Goal: Task Accomplishment & Management: Complete application form

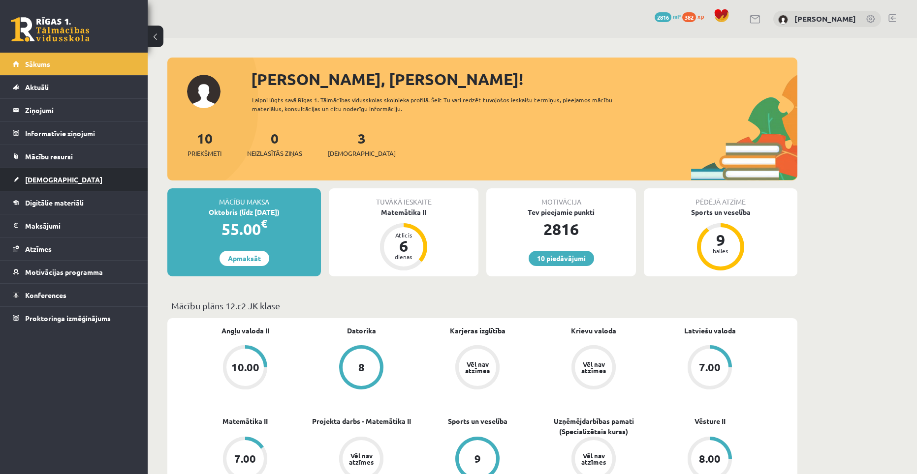
click at [47, 182] on span "[DEMOGRAPHIC_DATA]" at bounding box center [63, 179] width 77 height 9
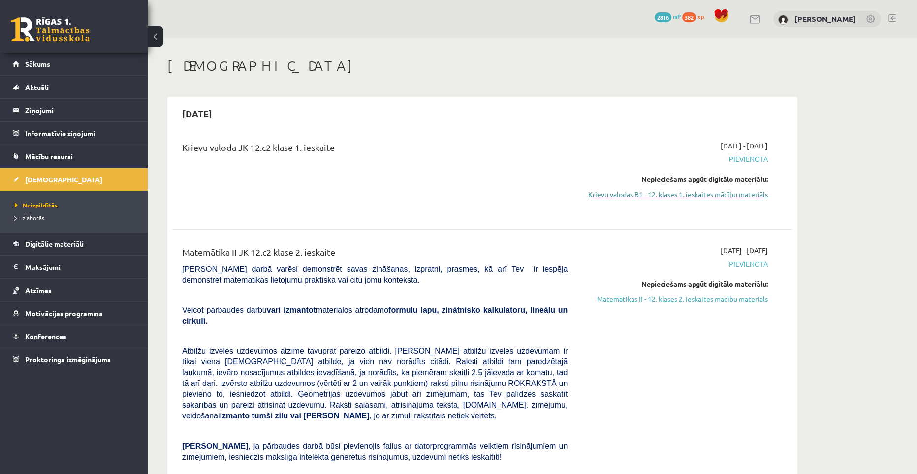
click at [643, 190] on link "Krievu valodas B1 - 12. klases 1. ieskaites mācību materiāls" at bounding box center [675, 194] width 186 height 10
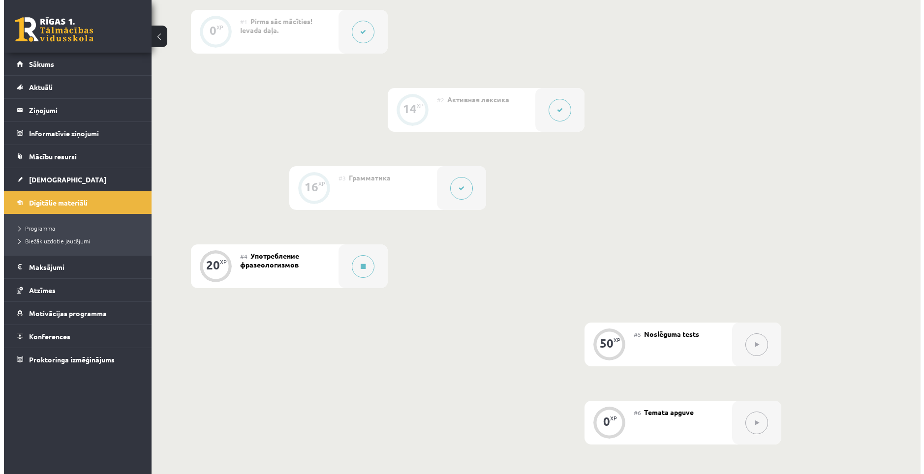
scroll to position [295, 0]
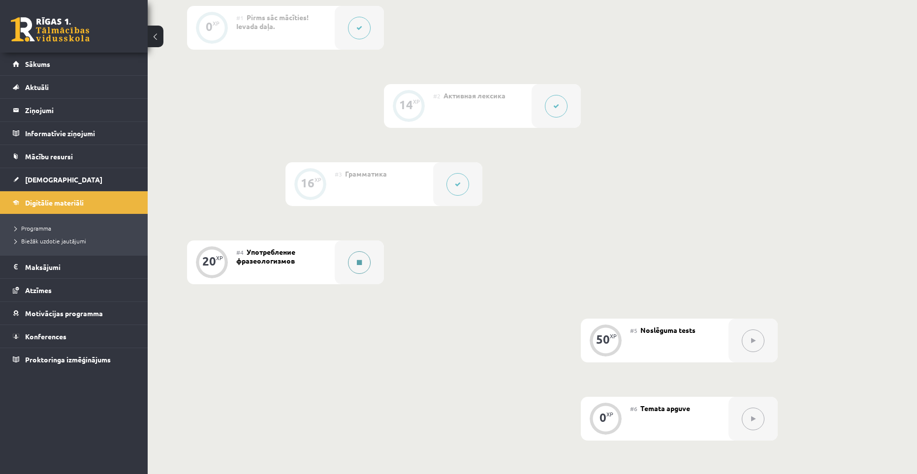
click at [356, 264] on button at bounding box center [359, 262] width 23 height 23
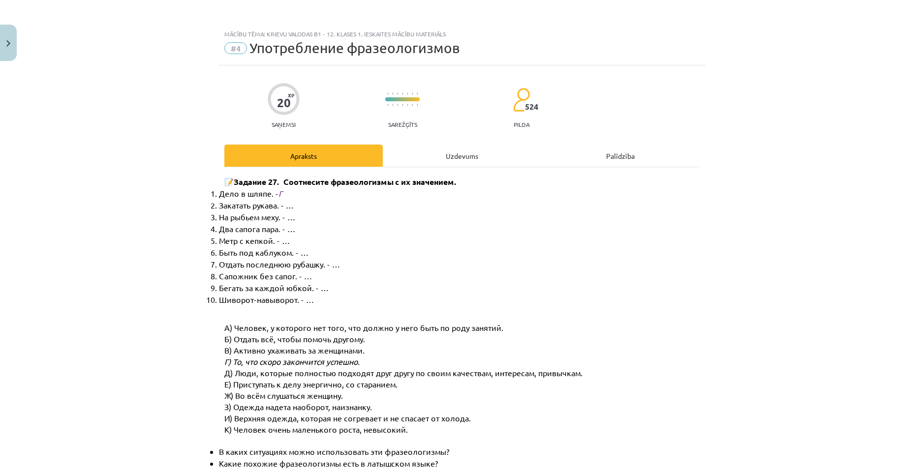
click at [434, 162] on div "Uzdevums" at bounding box center [462, 156] width 158 height 22
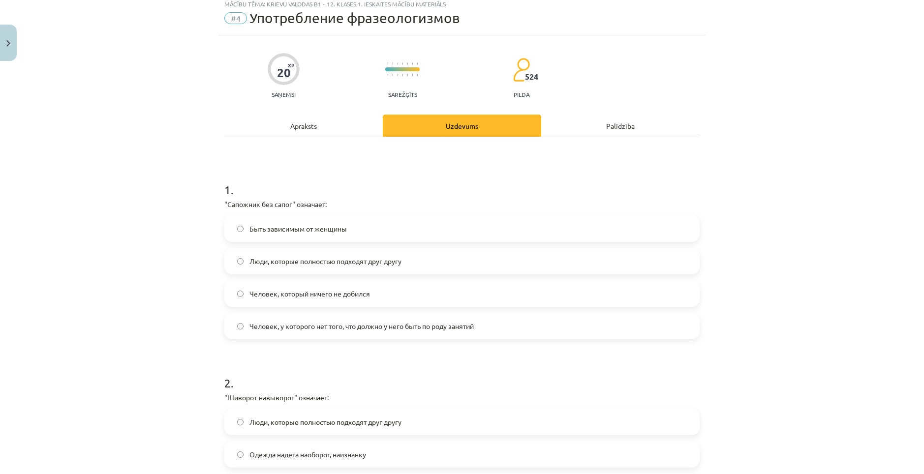
scroll to position [0, 0]
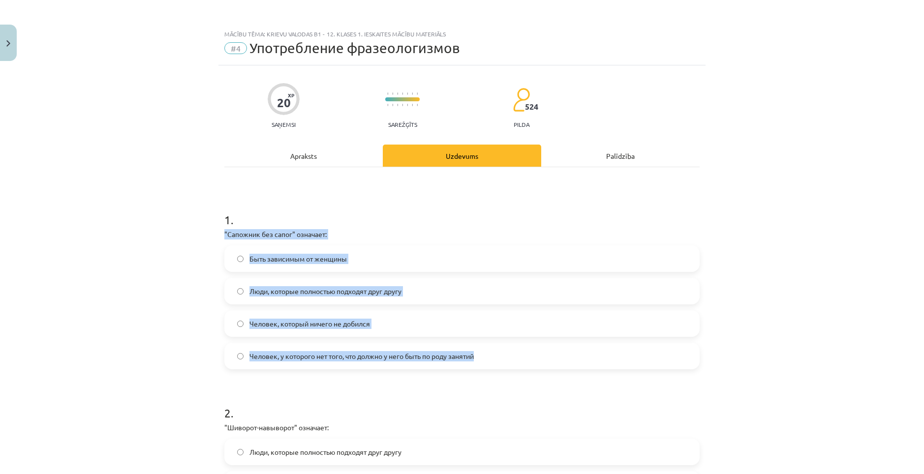
drag, startPoint x: 219, startPoint y: 231, endPoint x: 483, endPoint y: 347, distance: 287.5
copy div ""Сапожник без сапог" означает: Быть зависимым от женщины Люди, которые полность…"
click at [345, 366] on label "Человек, у которого нет того, что должно у него быть по роду занятий" at bounding box center [461, 356] width 473 height 25
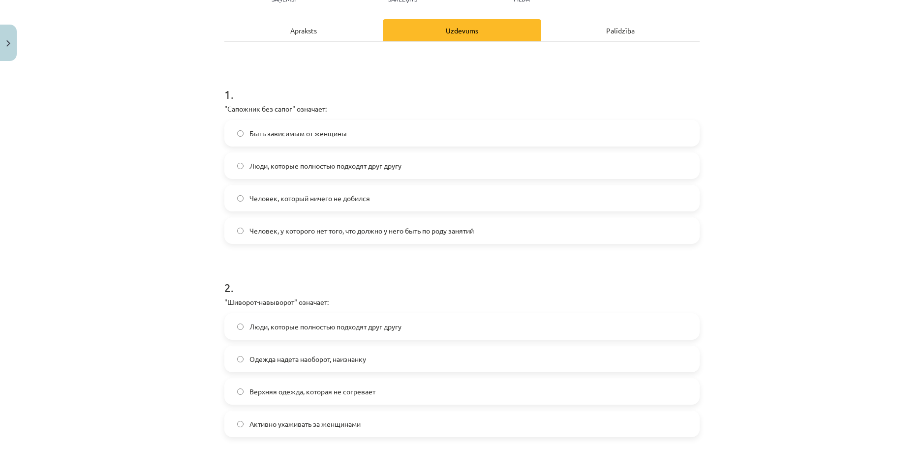
scroll to position [197, 0]
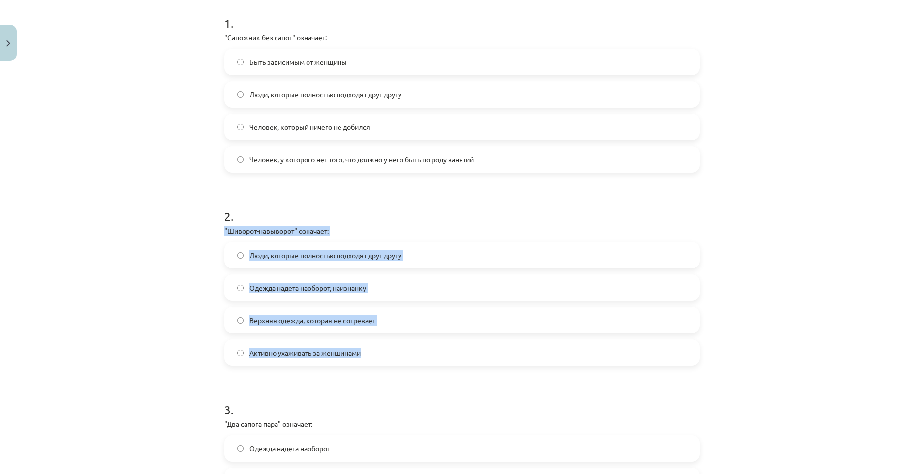
drag, startPoint x: 218, startPoint y: 229, endPoint x: 394, endPoint y: 353, distance: 216.1
click at [394, 353] on div "20 XP Saņemsi Sarežģīts 524 pilda Apraksts Uzdevums Palīdzība 1 . "Сапожник без…" at bounding box center [461, 356] width 487 height 974
copy div ""Шиворот-навыворот" означает: Люди, которые полностью подходят друг другу Одежд…"
click at [319, 287] on span "Одежда надета наоборот, наизнанку" at bounding box center [307, 288] width 117 height 10
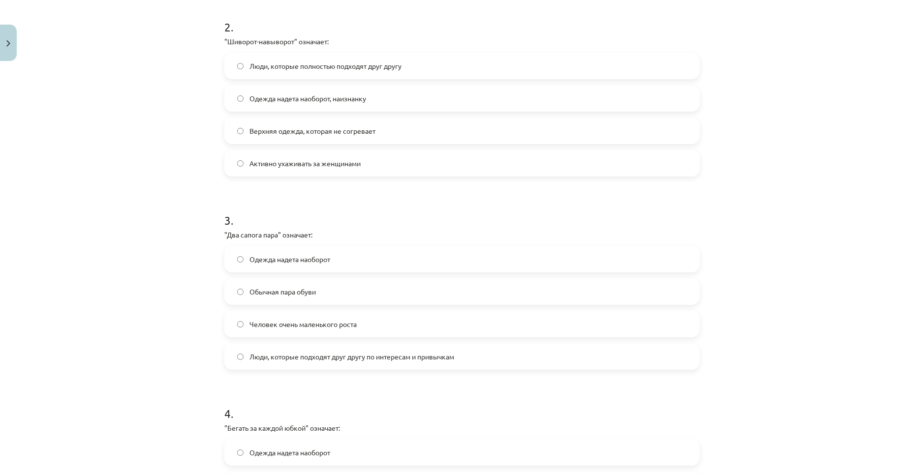
scroll to position [394, 0]
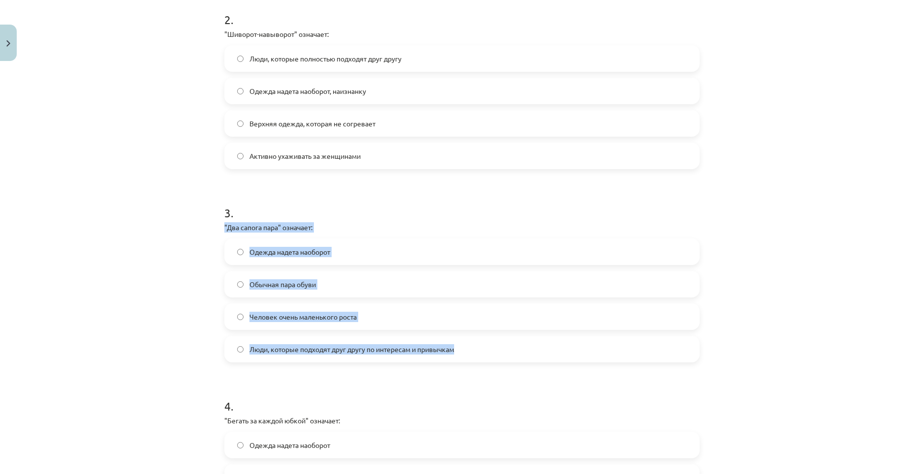
drag, startPoint x: 219, startPoint y: 225, endPoint x: 462, endPoint y: 339, distance: 267.9
click at [462, 339] on div "20 XP Saņemsi Sarežģīts 524 pilda Apraksts Uzdevums Palīdzība 1 . "Сапожник без…" at bounding box center [461, 159] width 487 height 974
copy div ""Два сапога пара" означает: Одежда надета наоборот Обычная пара обуви Человек о…"
click at [318, 342] on label "Люди, которые подходят друг другу по интересам и привычкам" at bounding box center [461, 349] width 473 height 25
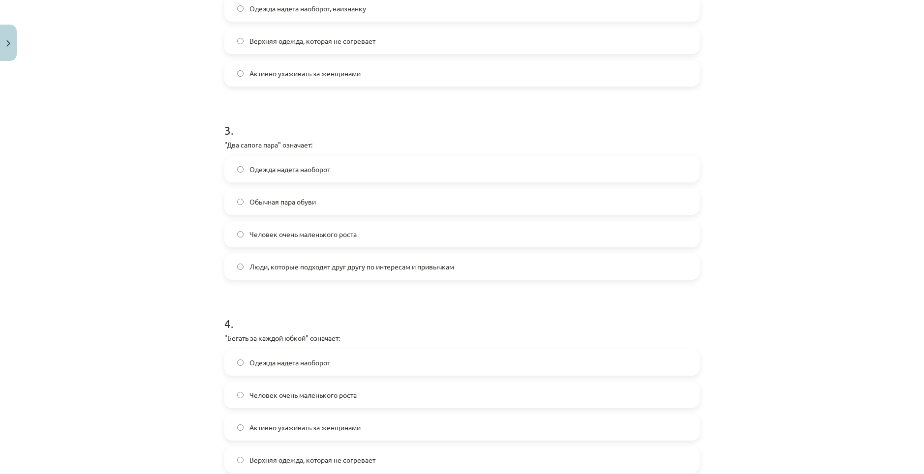
scroll to position [541, 0]
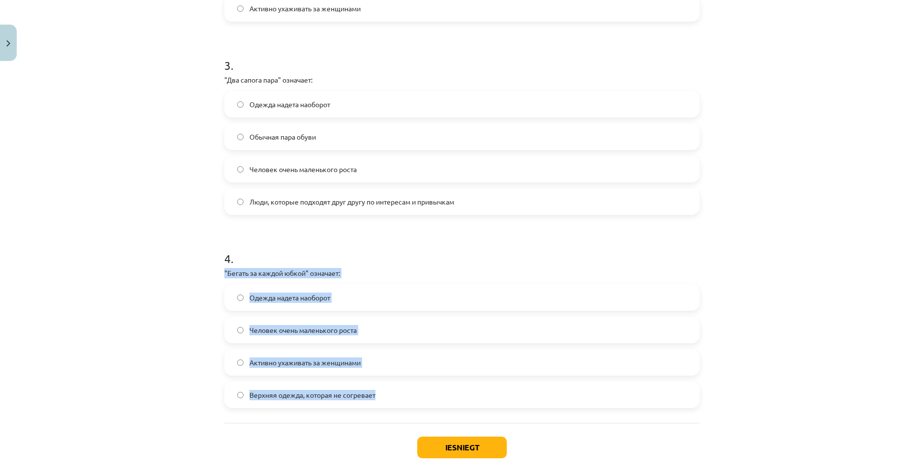
drag, startPoint x: 219, startPoint y: 271, endPoint x: 397, endPoint y: 397, distance: 217.4
click at [397, 397] on div "20 XP Saņemsi Sarežģīts 524 pilda Apraksts Uzdevums Palīdzība 1 . "Сапожник без…" at bounding box center [461, 11] width 487 height 974
copy div ""Бегать за каждой юбкой" означает: Одежда надета наоборот Человек очень маленьк…"
click at [329, 363] on span "Активно ухаживать за женщинами" at bounding box center [304, 363] width 111 height 10
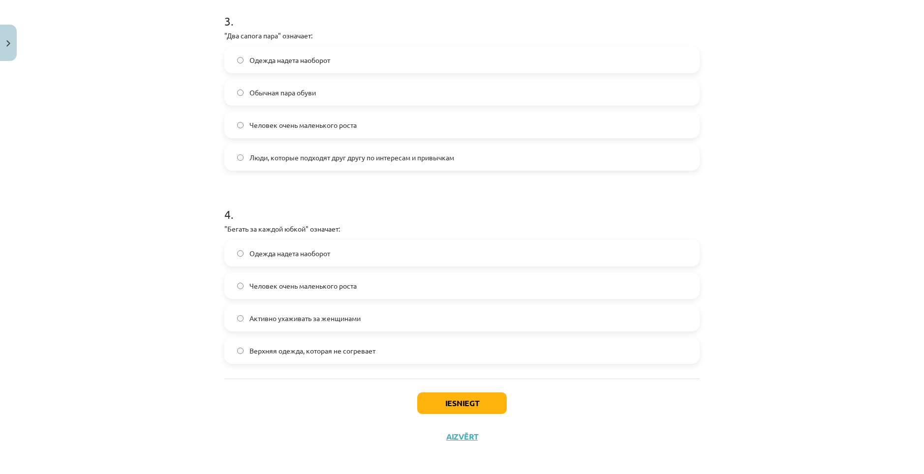
scroll to position [590, 0]
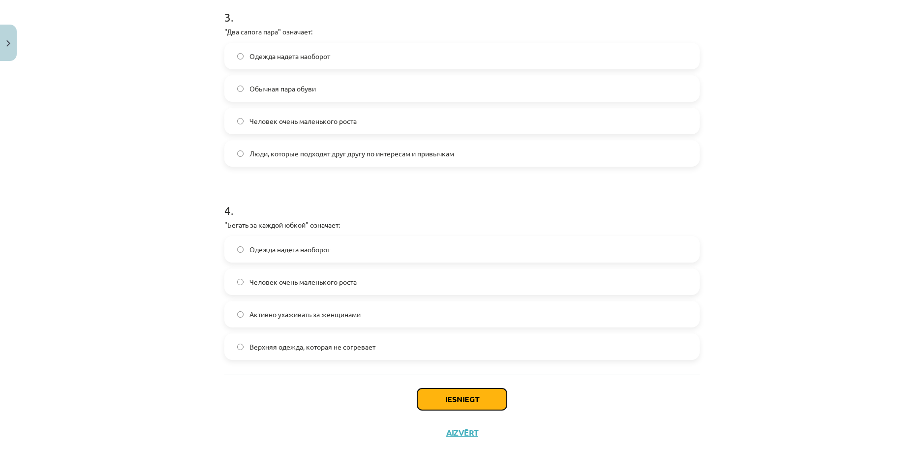
click at [449, 395] on button "Iesniegt" at bounding box center [462, 400] width 90 height 22
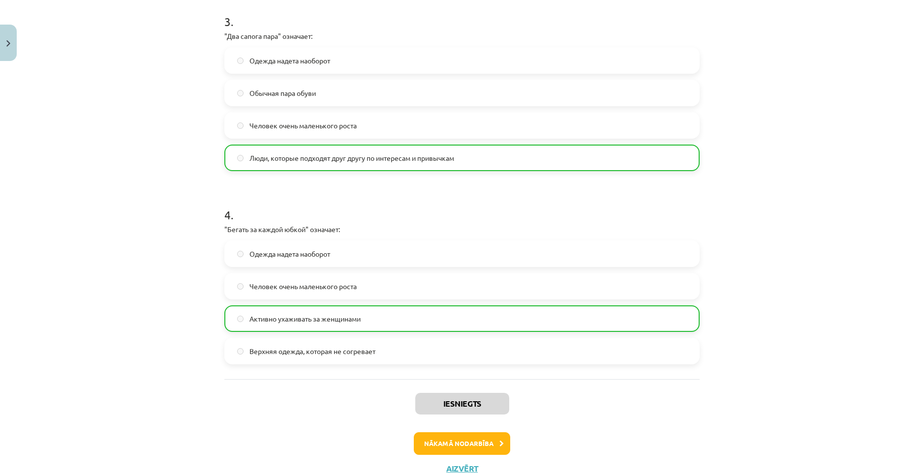
scroll to position [621, 0]
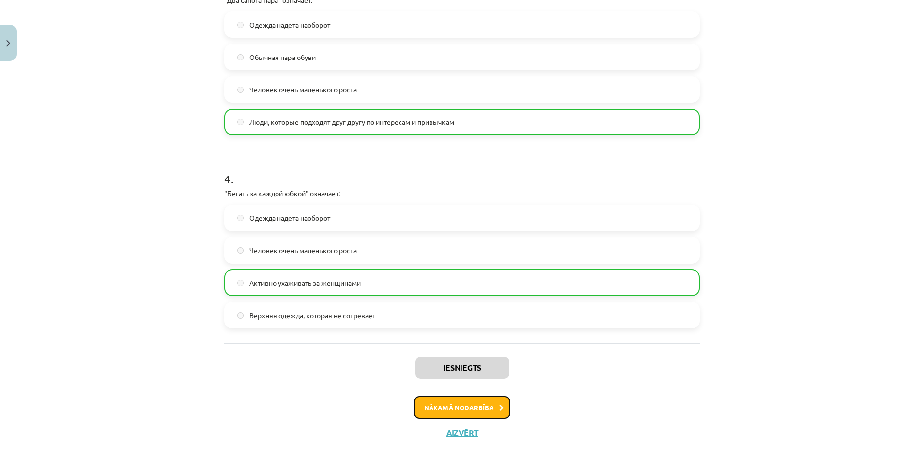
click at [460, 412] on button "Nākamā nodarbība" at bounding box center [462, 408] width 96 height 23
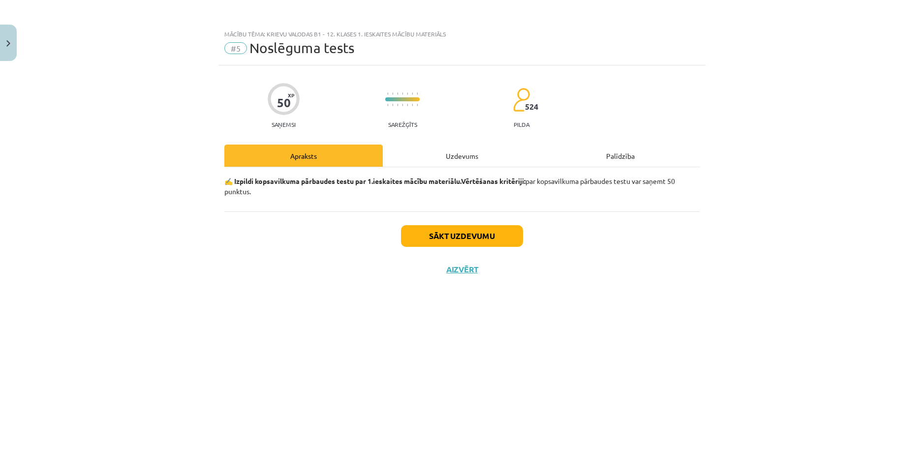
click at [457, 160] on div "Uzdevums" at bounding box center [462, 156] width 158 height 22
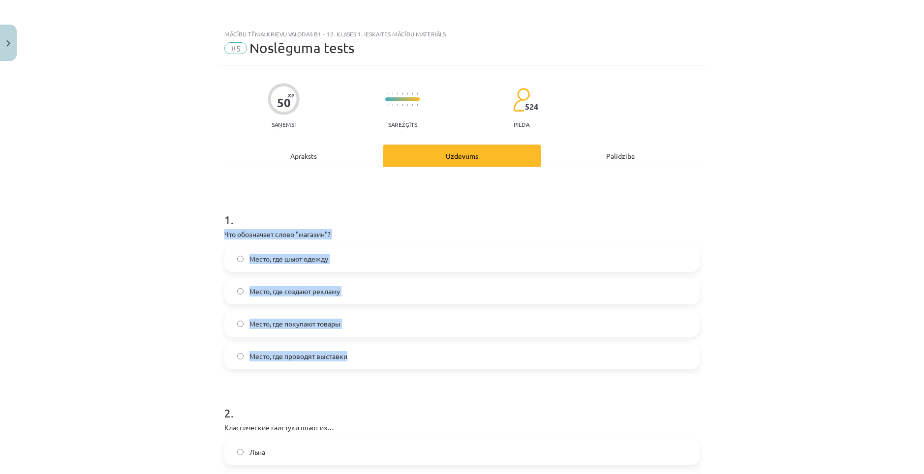
drag, startPoint x: 219, startPoint y: 235, endPoint x: 369, endPoint y: 343, distance: 184.9
copy div "Что обозначает слово "магазин"? Место, где шьют одежду Место, где создают рекла…"
click at [345, 321] on label "Место, где покупают товары" at bounding box center [461, 323] width 473 height 25
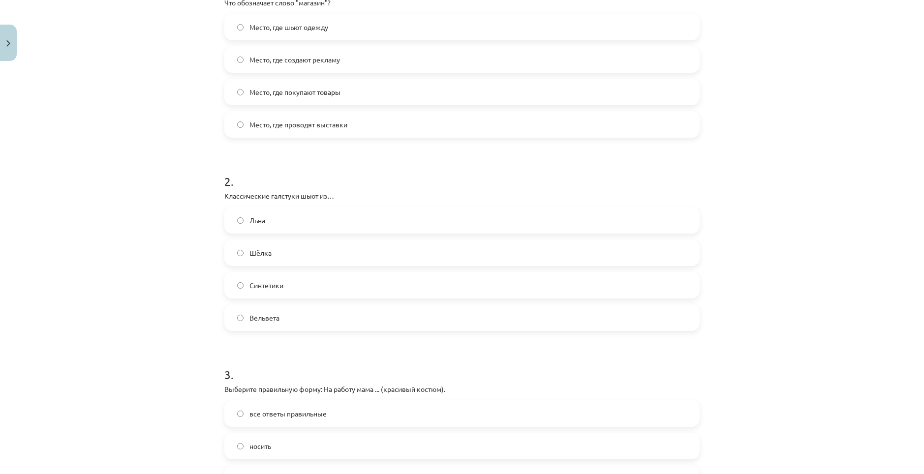
scroll to position [246, 0]
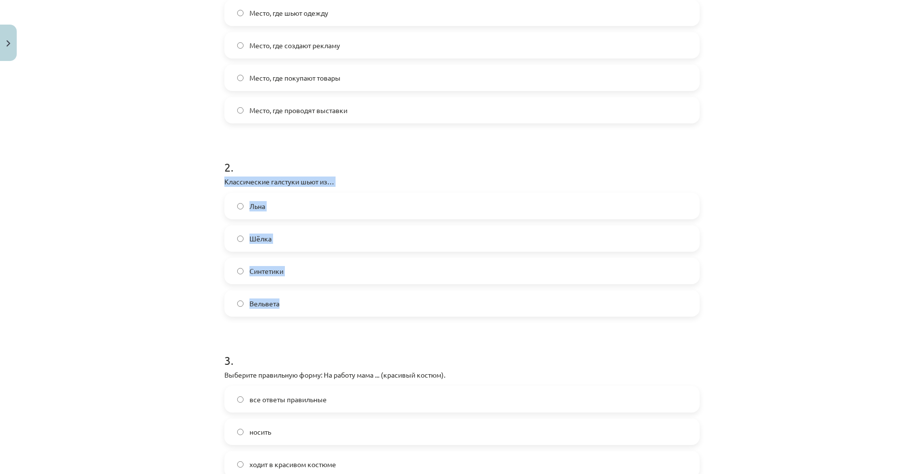
drag, startPoint x: 218, startPoint y: 179, endPoint x: 303, endPoint y: 308, distance: 154.2
copy div "Классические галстуки шьют из… Льна Шёлка Синтетики Вельвета"
click at [302, 236] on label "Шёлка" at bounding box center [461, 238] width 473 height 25
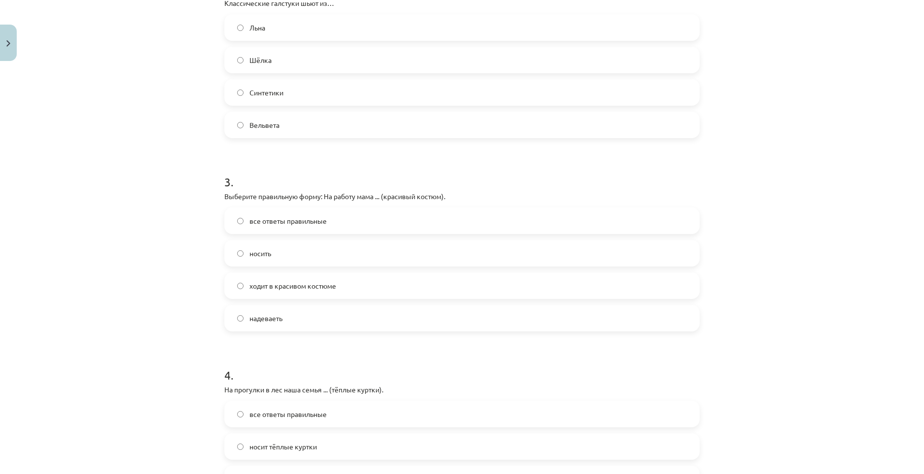
scroll to position [443, 0]
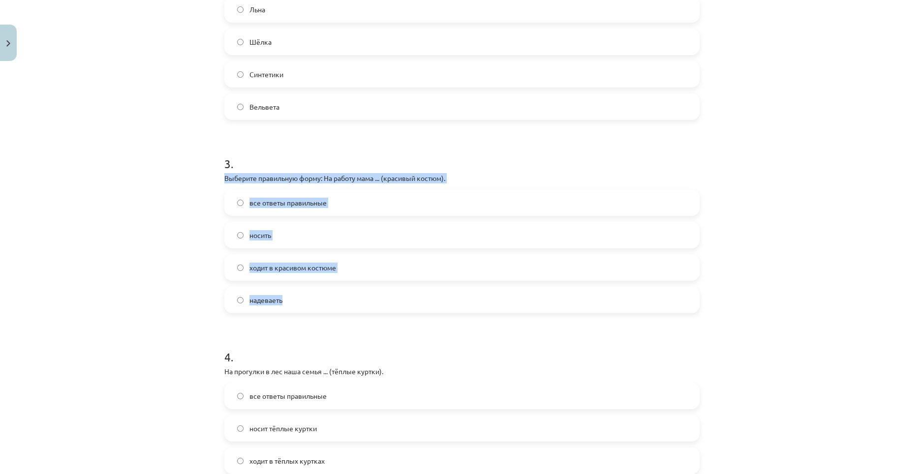
drag, startPoint x: 220, startPoint y: 177, endPoint x: 303, endPoint y: 292, distance: 141.6
copy div "Выберите правильную форму: На работу мама ... (красивый костюм). все ответы пра…"
click at [331, 269] on span "ходит в красивом костюме" at bounding box center [292, 268] width 87 height 10
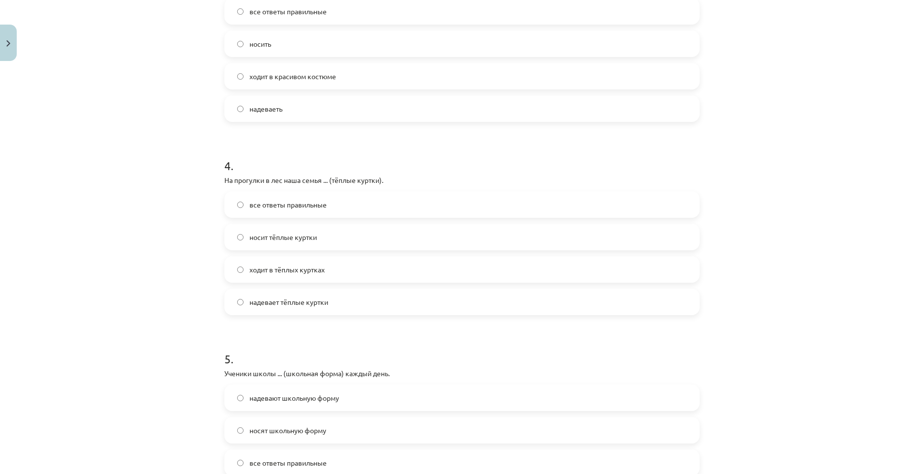
scroll to position [640, 0]
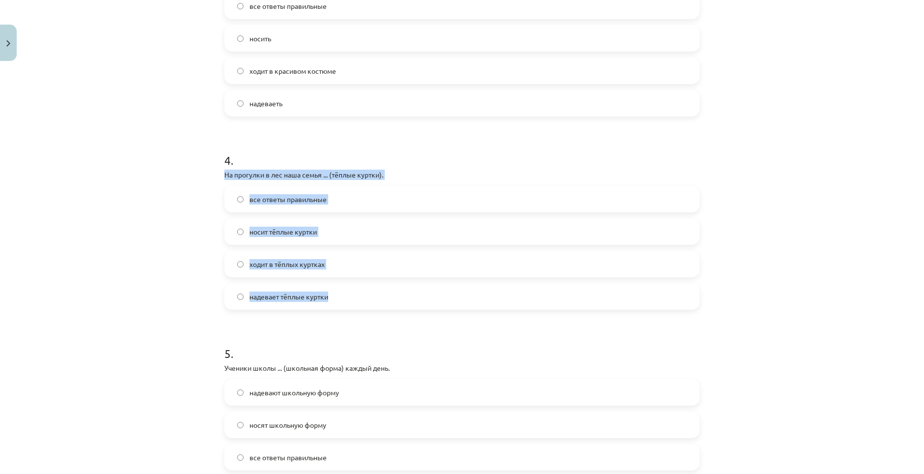
drag, startPoint x: 219, startPoint y: 172, endPoint x: 330, endPoint y: 298, distance: 167.7
copy div "На прогулки в лес наша семья ... (тёплые куртки). все ответы правильные носит т…"
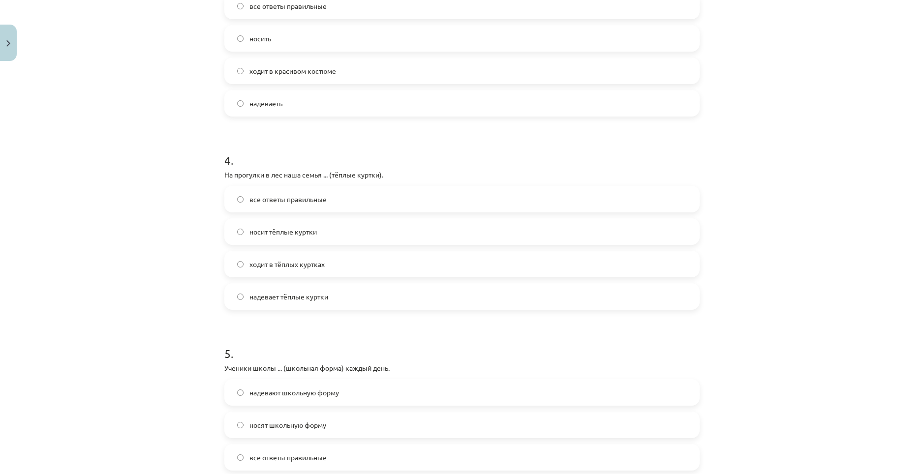
click at [317, 293] on span "надевает тёплые куртки" at bounding box center [288, 297] width 79 height 10
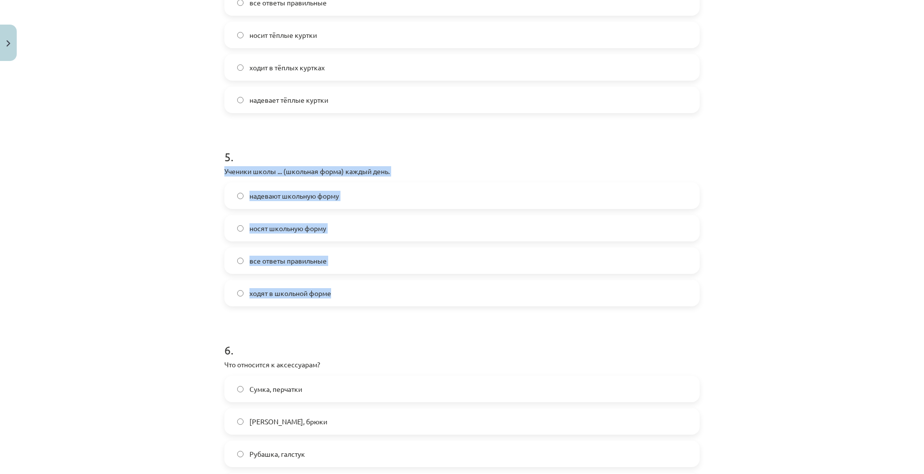
drag, startPoint x: 220, startPoint y: 169, endPoint x: 360, endPoint y: 302, distance: 192.5
click at [360, 302] on div "5 . Ученики школы ... (школьная форма) каждый день. надевают школьную форму нос…" at bounding box center [461, 220] width 475 height 174
copy div "Ученики школы ... (школьная форма) каждый день. надевают школьную форму носят ш…"
click at [292, 259] on span "все ответы правильные" at bounding box center [287, 261] width 77 height 10
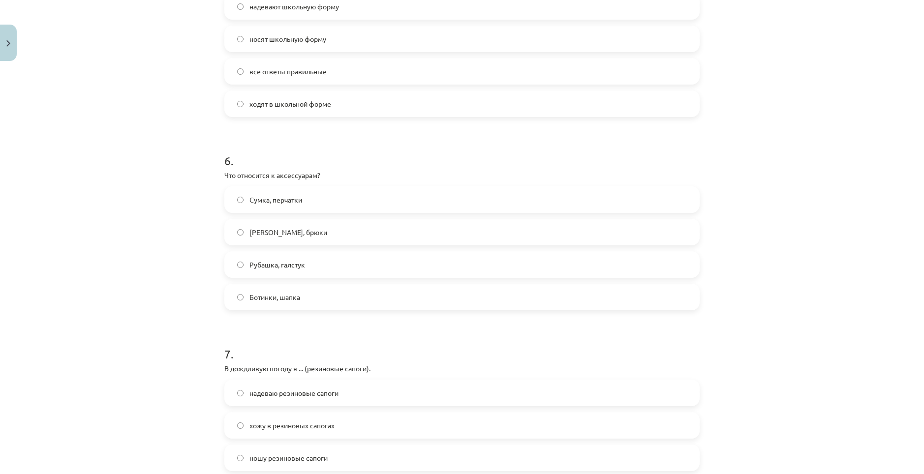
scroll to position [1033, 0]
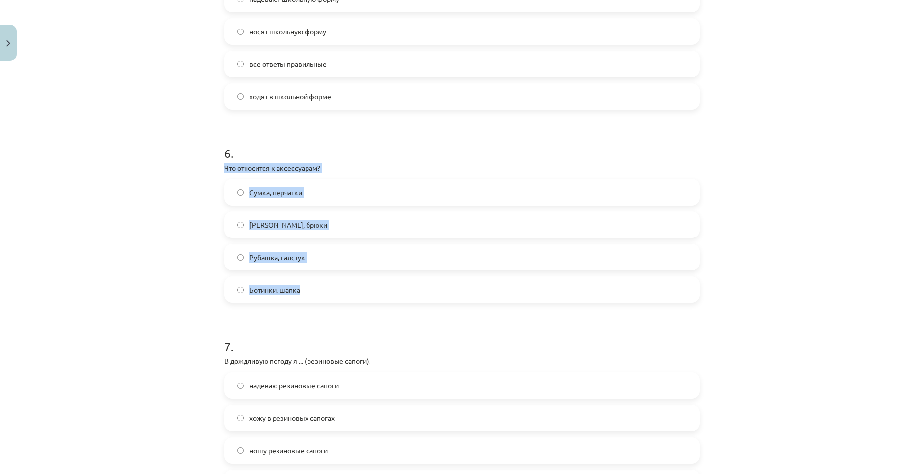
drag, startPoint x: 222, startPoint y: 165, endPoint x: 336, endPoint y: 276, distance: 158.7
click at [336, 276] on div "6 . Что относится к аксессуарам? Сумка, перчатки Пальто, брюки Рубашка, галстук…" at bounding box center [461, 216] width 475 height 174
copy div "Что относится к аксессуарам? Сумка, перчатки Пальто, брюки Рубашка, галстук Бот…"
click at [295, 190] on span "Сумка, перчатки" at bounding box center [275, 192] width 53 height 10
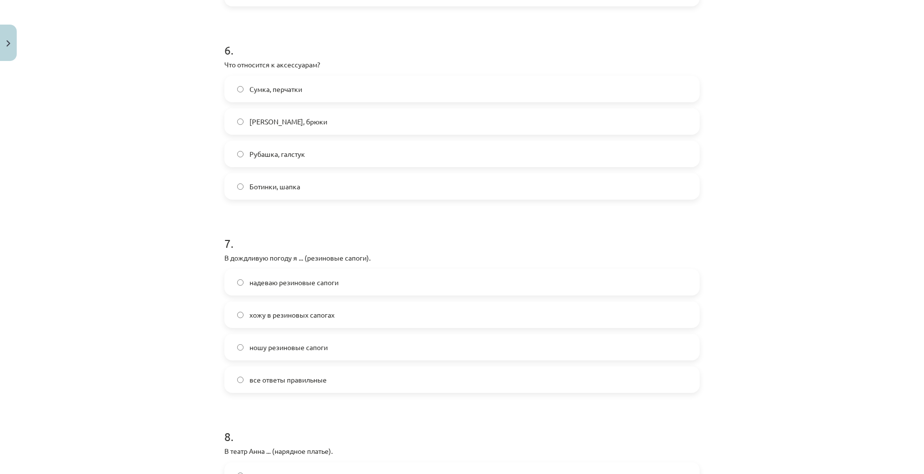
scroll to position [1230, 0]
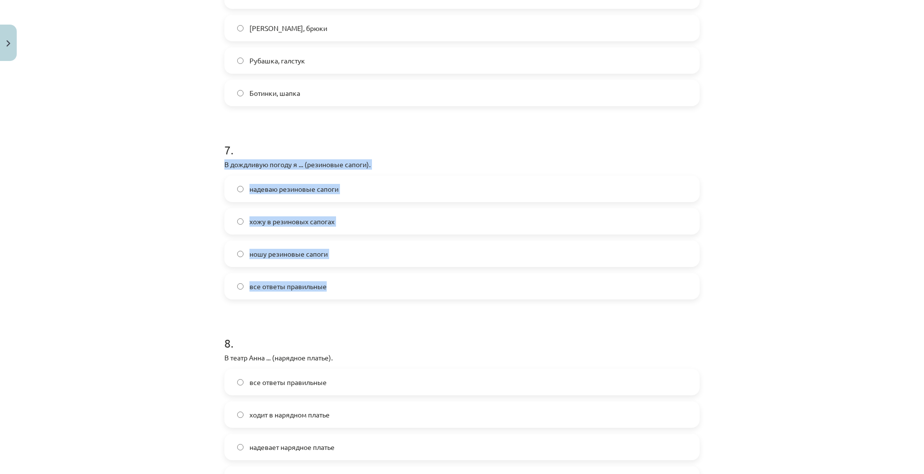
drag, startPoint x: 221, startPoint y: 164, endPoint x: 335, endPoint y: 276, distance: 159.0
click at [335, 276] on div "7 . В дождливую погоду я ... (резиновые сапоги). надеваю резиновые сапоги хожу …" at bounding box center [461, 213] width 475 height 174
click at [305, 184] on span "надеваю резиновые сапоги" at bounding box center [293, 189] width 89 height 10
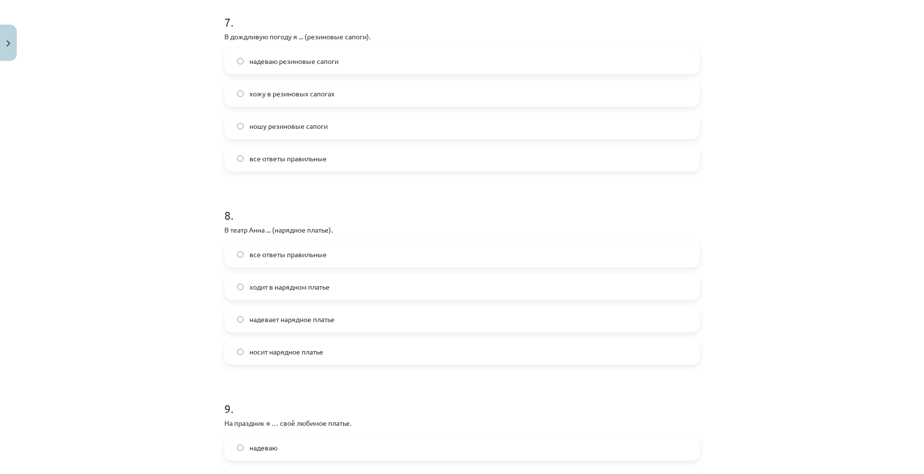
scroll to position [1427, 0]
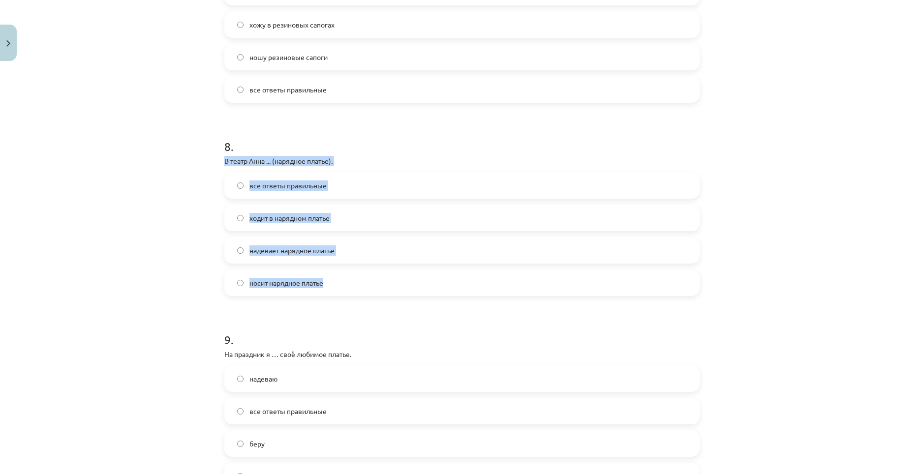
drag, startPoint x: 219, startPoint y: 161, endPoint x: 338, endPoint y: 274, distance: 163.6
click at [315, 246] on span "надевает нарядное платье" at bounding box center [291, 251] width 85 height 10
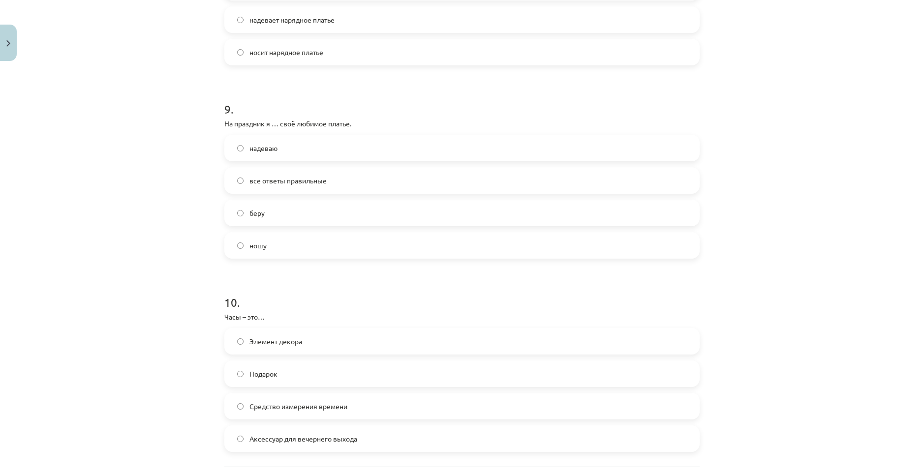
scroll to position [1673, 0]
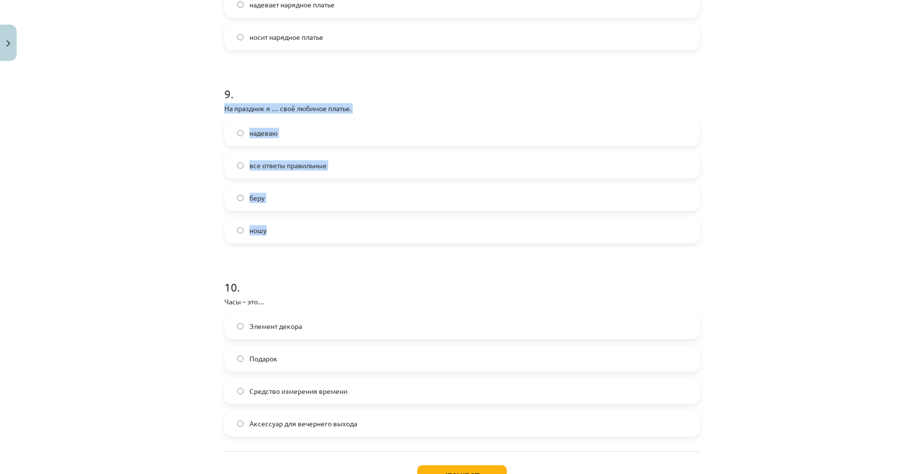
drag, startPoint x: 220, startPoint y: 108, endPoint x: 306, endPoint y: 232, distance: 150.7
click at [306, 232] on div "9 . На праздник я … своё любимое платье. надеваю все ответы правильные беру ношу" at bounding box center [461, 157] width 475 height 174
click at [305, 131] on label "надеваю" at bounding box center [461, 133] width 473 height 25
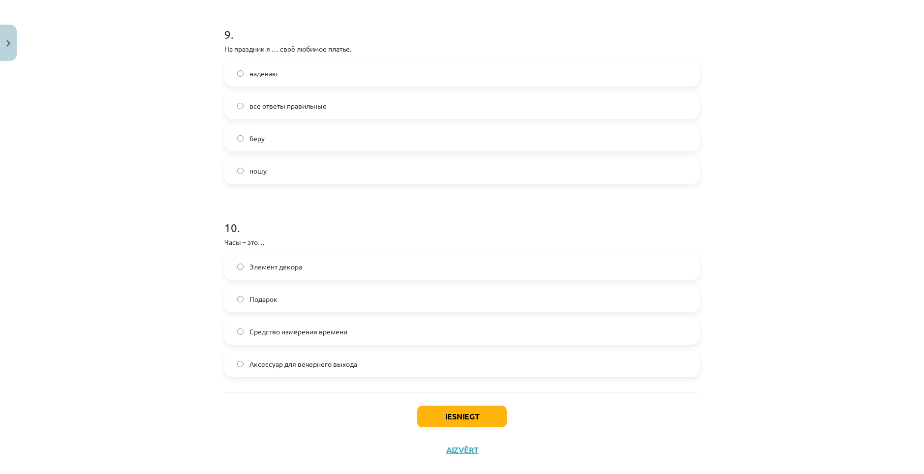
scroll to position [1750, 0]
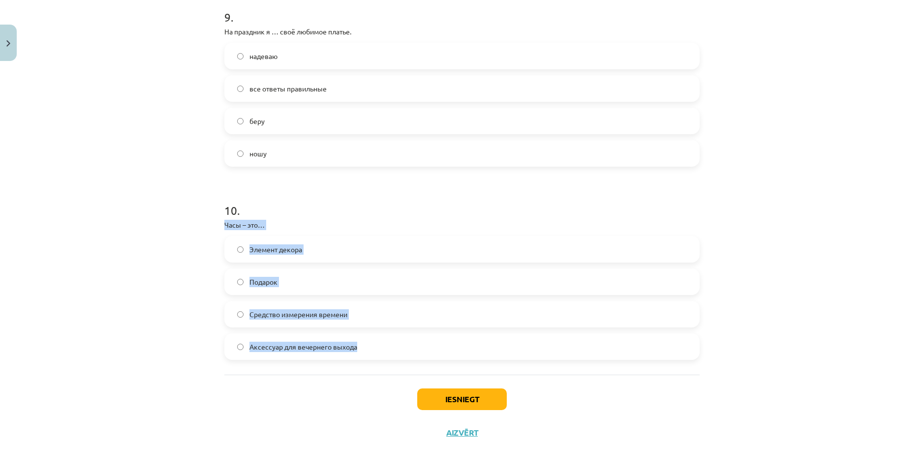
drag, startPoint x: 222, startPoint y: 225, endPoint x: 360, endPoint y: 343, distance: 181.1
click at [360, 343] on div "10 . Часы – это… Элемент декора Подарок Средство измерения времени Аксессуар дл…" at bounding box center [461, 274] width 475 height 174
click at [311, 314] on span "Средство измерения времени" at bounding box center [298, 315] width 98 height 10
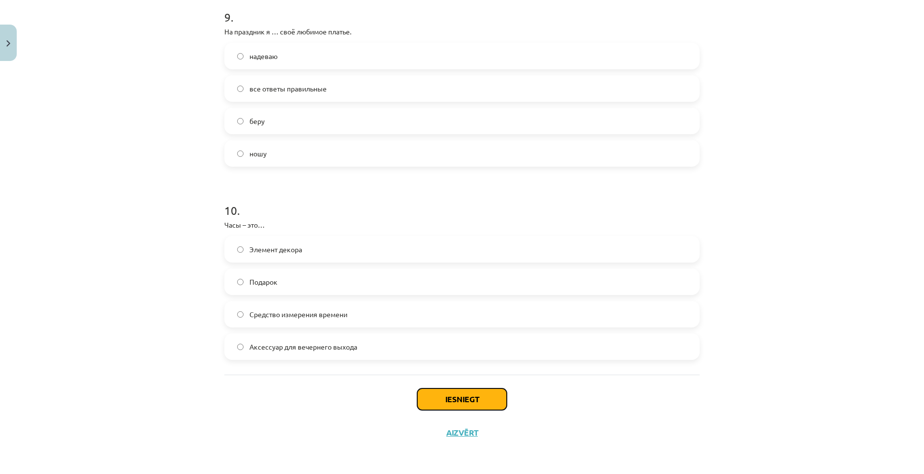
click at [437, 401] on button "Iesniegt" at bounding box center [462, 400] width 90 height 22
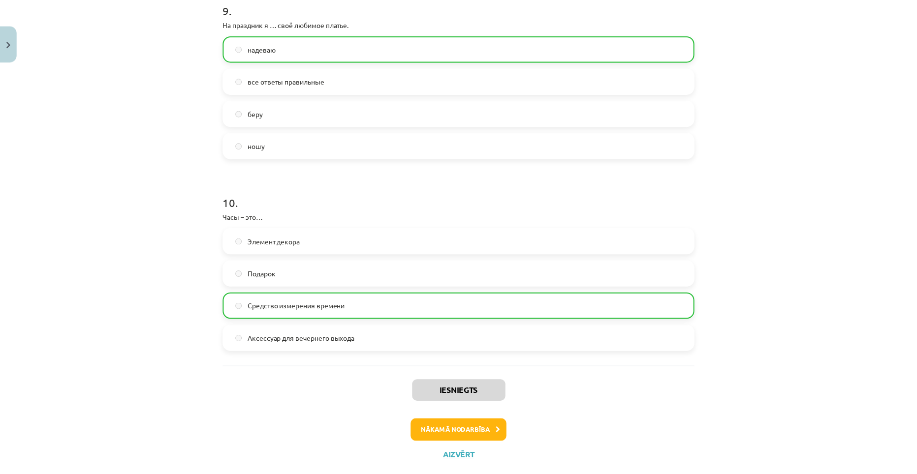
scroll to position [1781, 0]
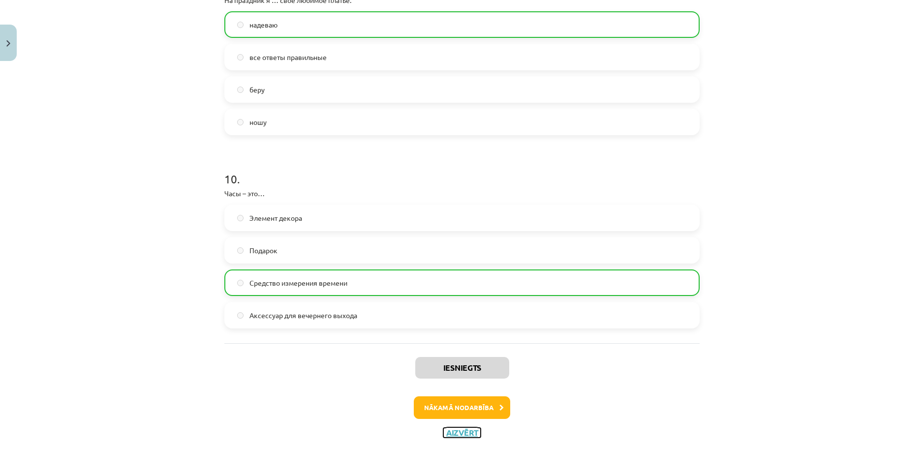
click at [459, 429] on button "Aizvērt" at bounding box center [461, 433] width 37 height 10
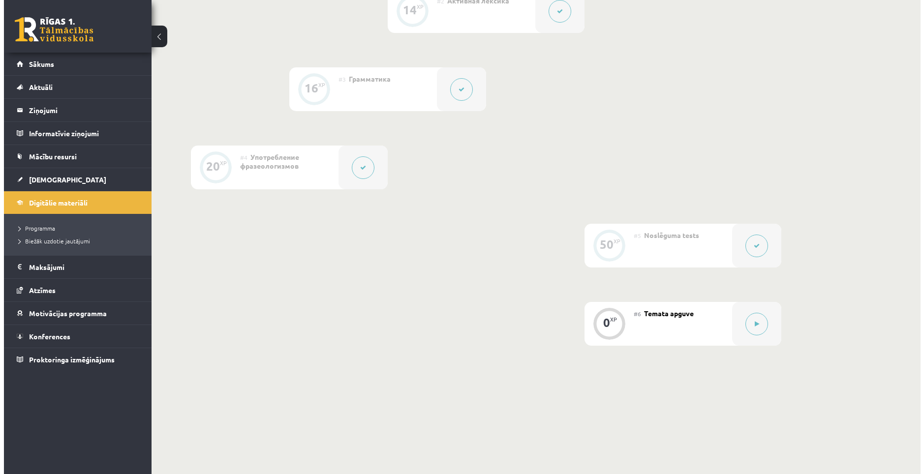
scroll to position [394, 0]
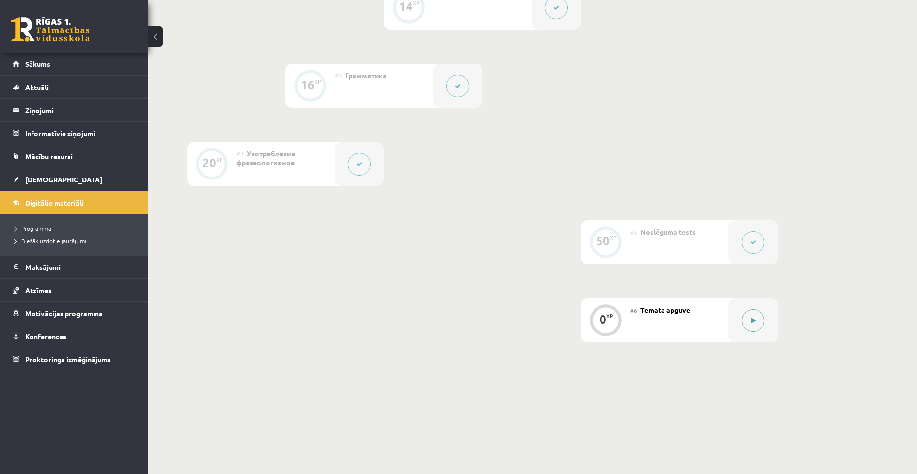
click at [746, 325] on button at bounding box center [753, 321] width 23 height 23
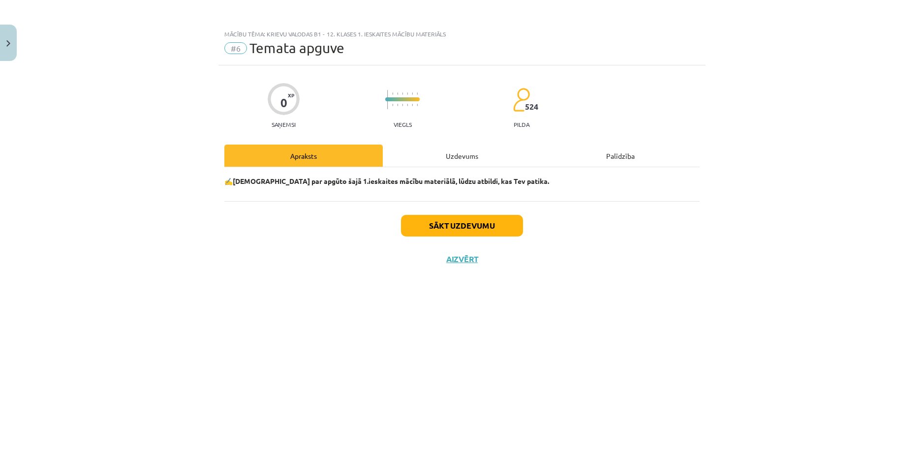
click at [428, 153] on div "Uzdevums" at bounding box center [462, 156] width 158 height 22
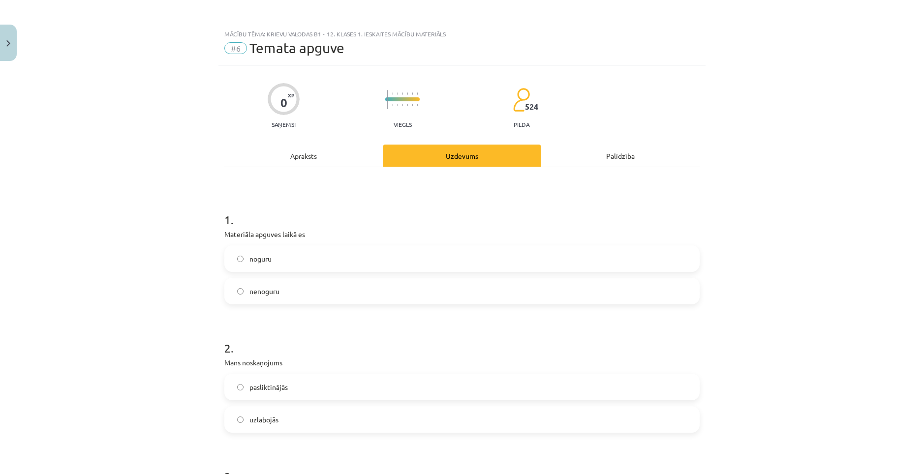
click at [310, 268] on label "noguru" at bounding box center [461, 259] width 473 height 25
click at [310, 283] on label "nenoguru" at bounding box center [461, 291] width 473 height 25
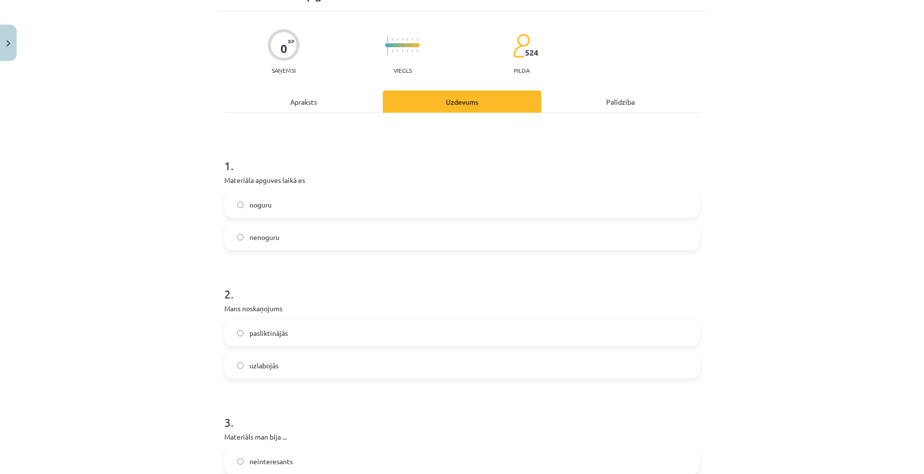
scroll to position [98, 0]
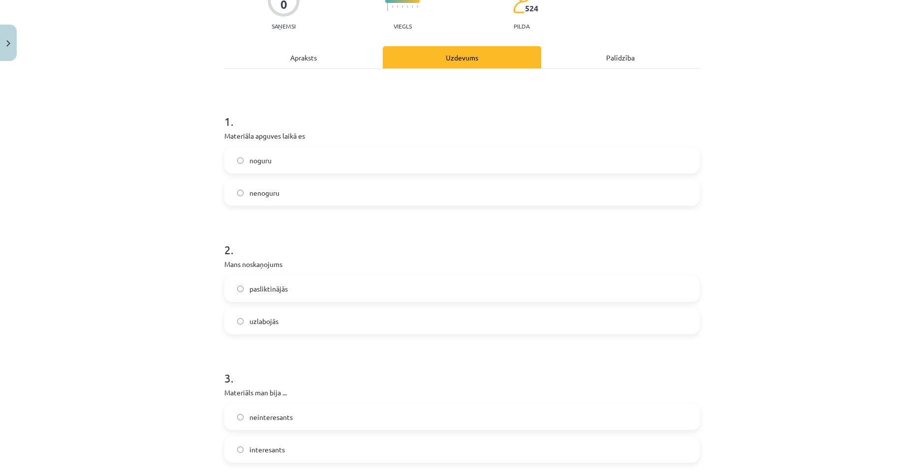
click at [286, 313] on label "uzlabojās" at bounding box center [461, 321] width 473 height 25
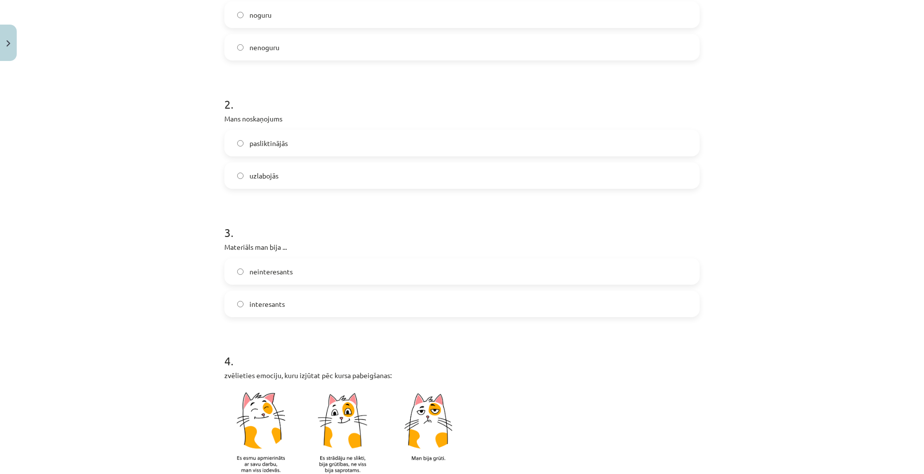
scroll to position [246, 0]
click at [315, 296] on label "interesants" at bounding box center [461, 302] width 473 height 25
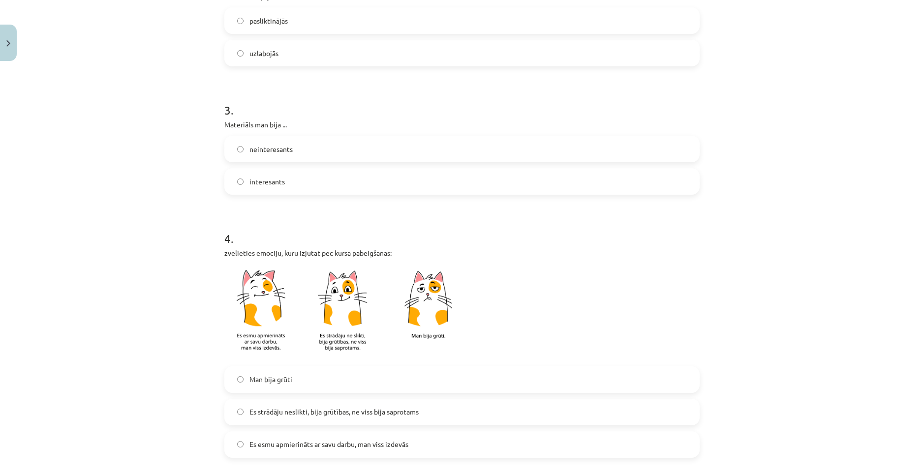
scroll to position [443, 0]
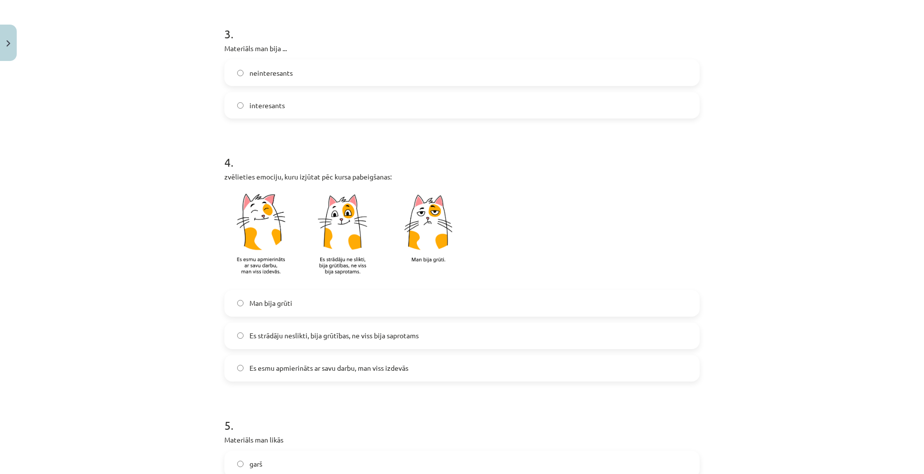
click at [314, 339] on span "Es strādāju neslikti, bija grūtības, ne viss bija saprotams" at bounding box center [333, 336] width 169 height 10
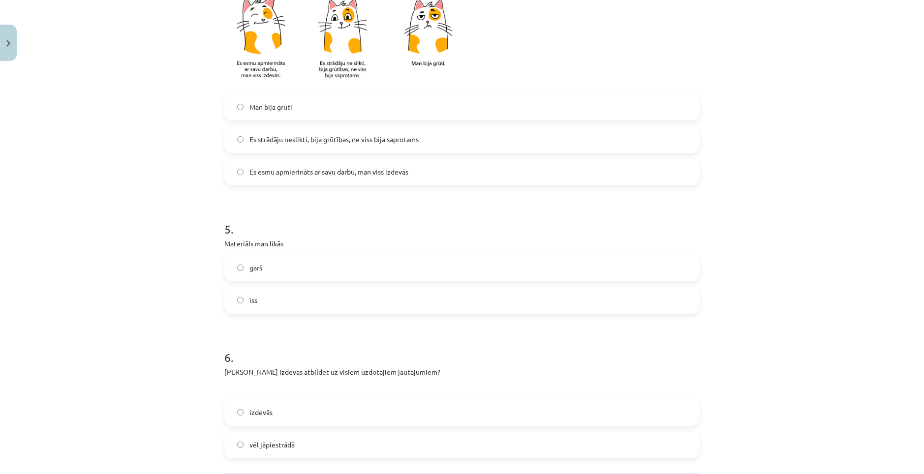
scroll to position [640, 0]
click at [284, 301] on label "īss" at bounding box center [461, 300] width 473 height 25
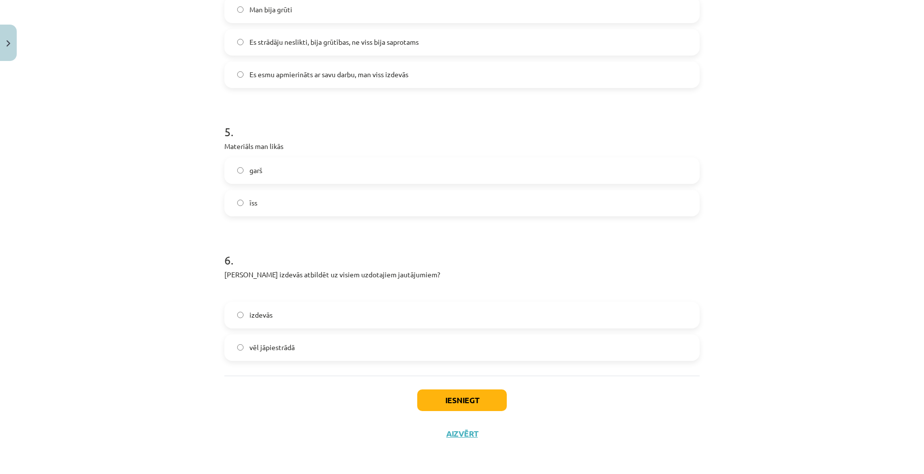
scroll to position [738, 0]
click at [317, 342] on label "vēl jāpiestrādā" at bounding box center [461, 347] width 473 height 25
click at [467, 391] on button "Iesniegt" at bounding box center [462, 400] width 90 height 22
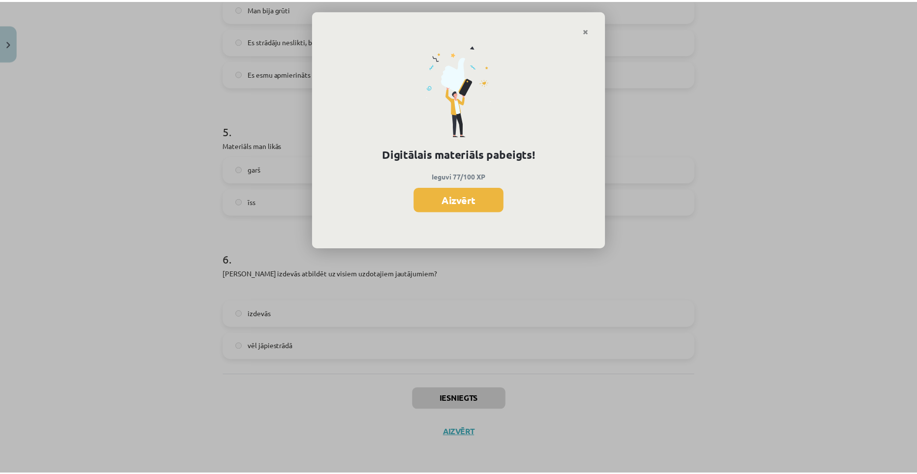
scroll to position [393, 0]
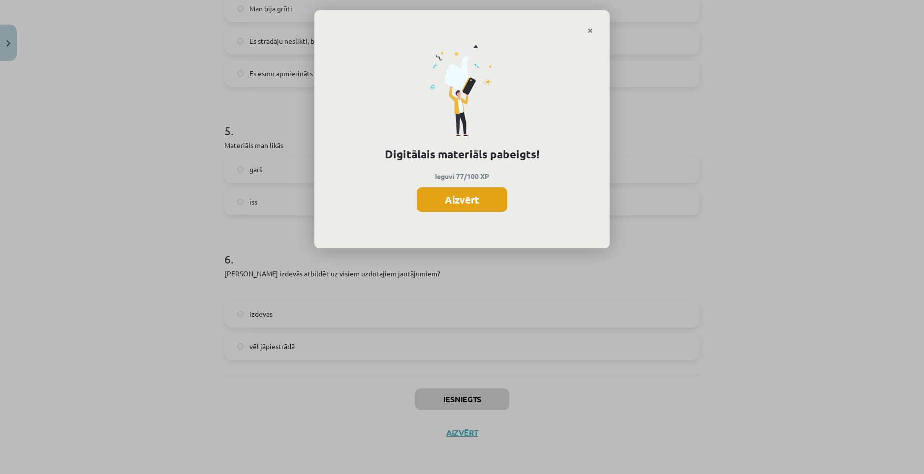
click at [436, 201] on button "Aizvērt" at bounding box center [462, 199] width 91 height 25
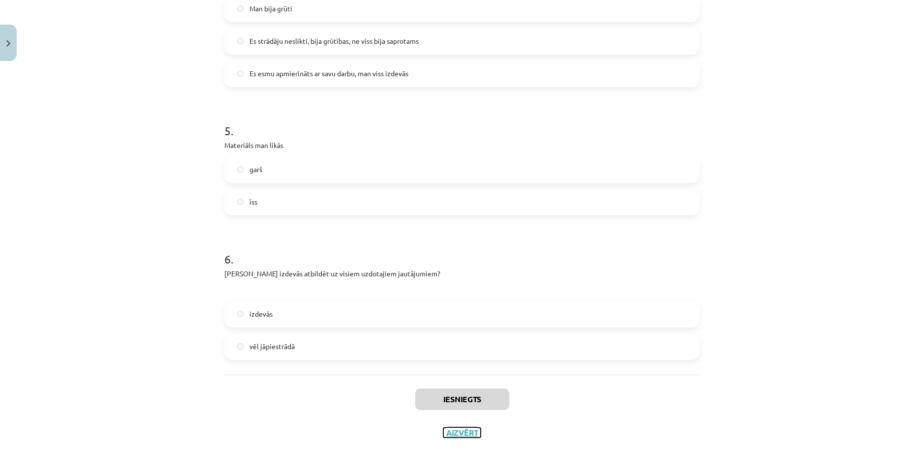
click at [450, 433] on button "Aizvērt" at bounding box center [461, 433] width 37 height 10
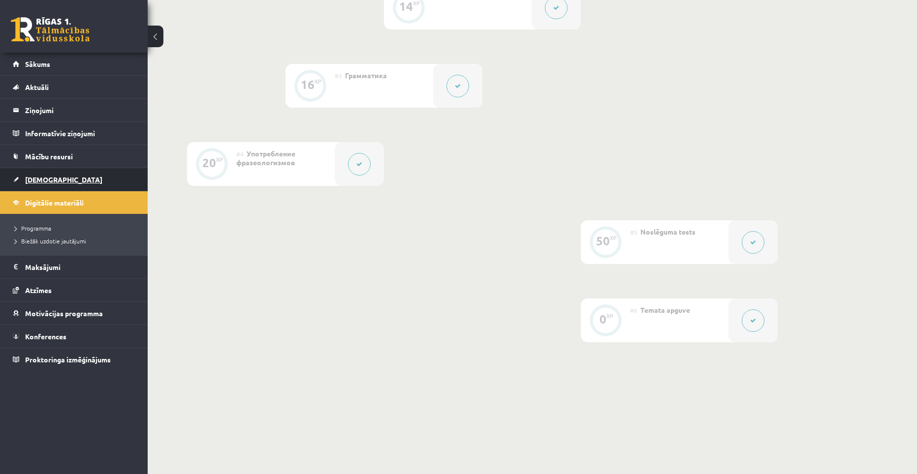
click at [54, 183] on span "[DEMOGRAPHIC_DATA]" at bounding box center [63, 179] width 77 height 9
